Goal: Task Accomplishment & Management: Manage account settings

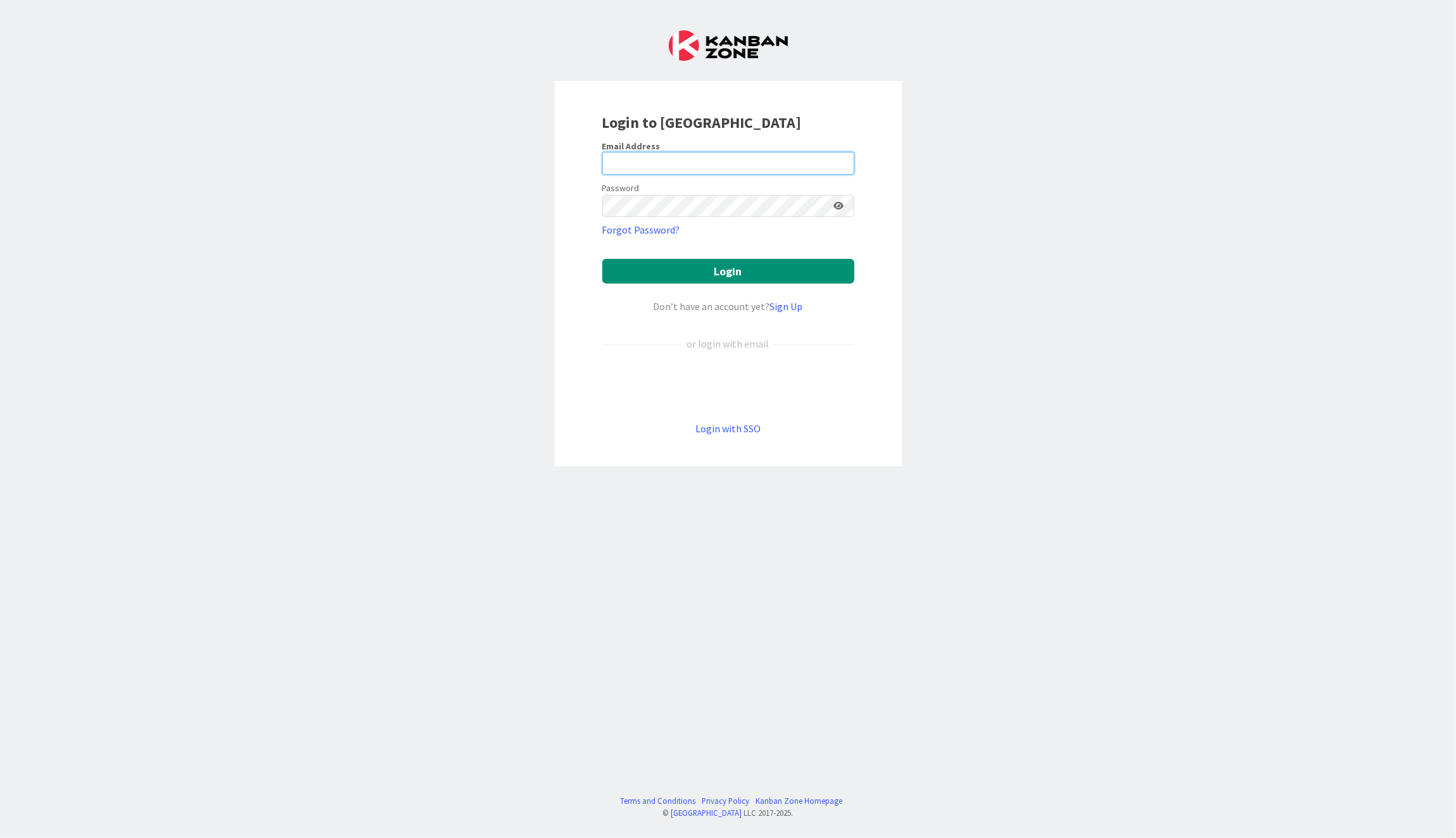
drag, startPoint x: 667, startPoint y: 158, endPoint x: 666, endPoint y: 165, distance: 7.1
click at [667, 158] on input "email" at bounding box center [728, 163] width 252 height 22
type input "[EMAIL_ADDRESS][PERSON_NAME][DOMAIN_NAME]"
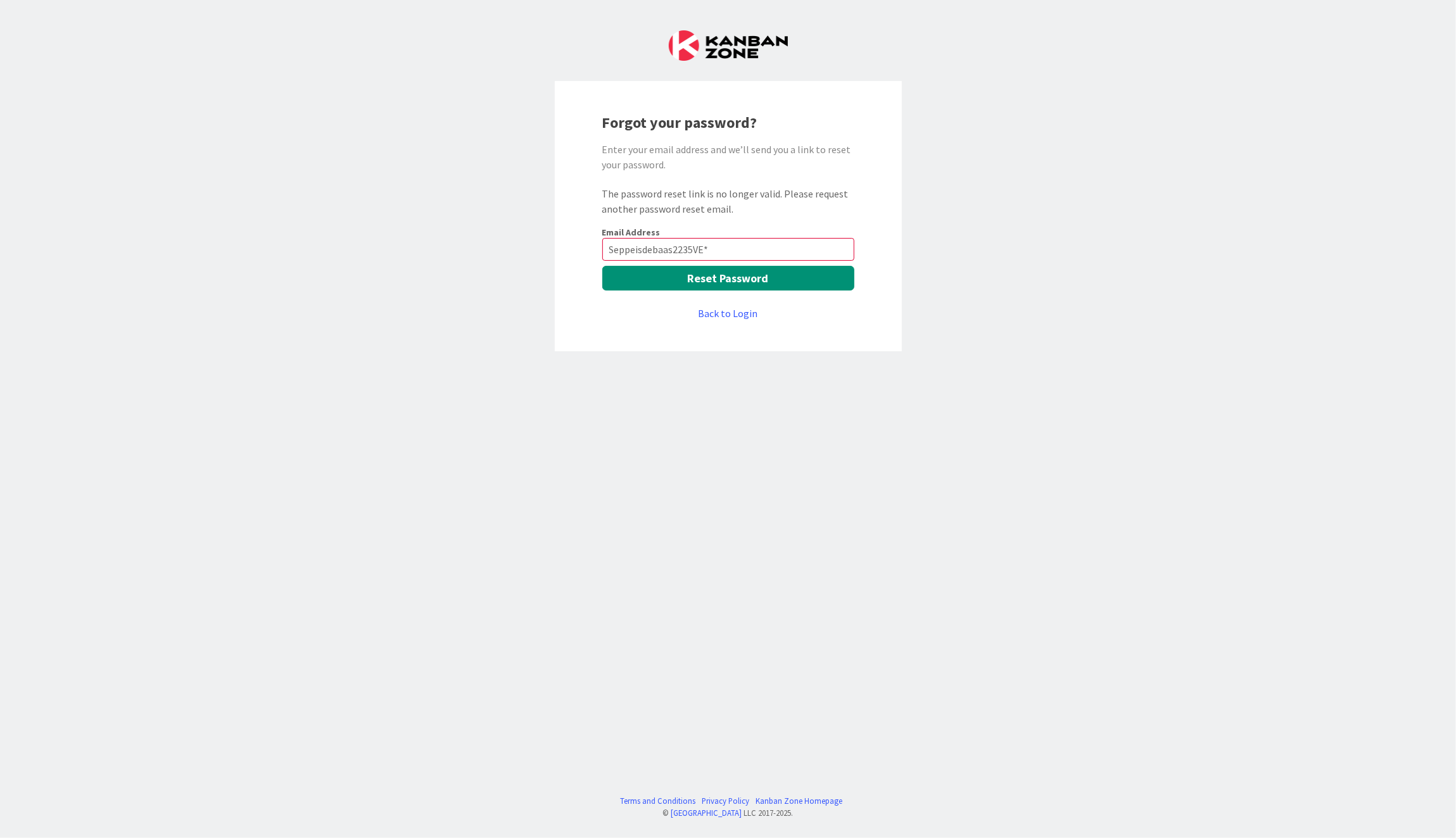
type input "Seppeisdebaas2235VE*"
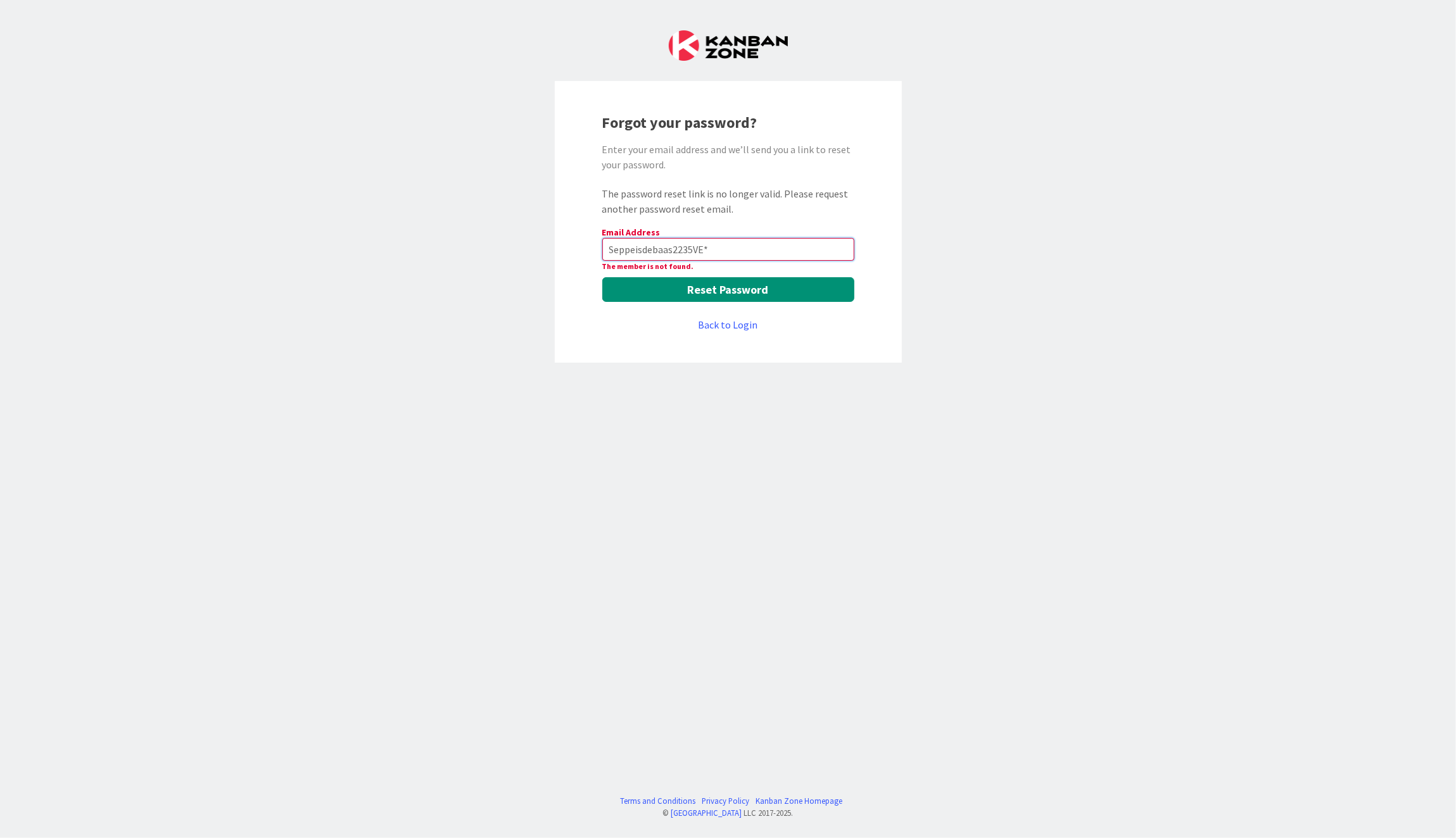
click at [739, 239] on input "Seppeisdebaas2235VE*" at bounding box center [728, 250] width 252 height 22
drag, startPoint x: 753, startPoint y: 253, endPoint x: 518, endPoint y: 237, distance: 235.5
click at [518, 237] on div "Forgot your password? Enter your email address and we’ll send you a link to res…" at bounding box center [728, 419] width 1456 height 838
click at [729, 327] on link "Back to Login" at bounding box center [728, 325] width 60 height 16
